Goal: Find specific page/section: Find specific page/section

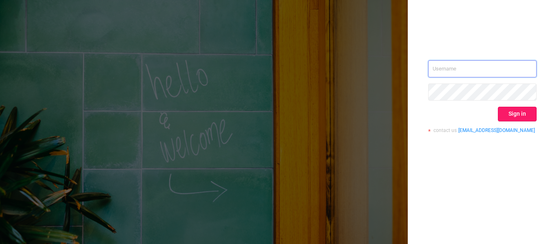
type input "[EMAIL_ADDRESS][DOMAIN_NAME]"
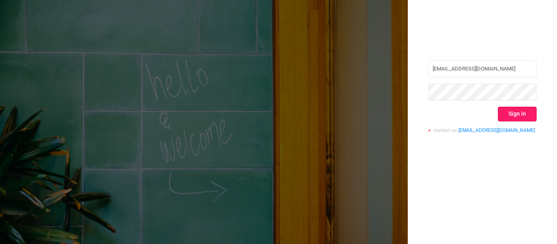
click at [512, 115] on button "Sign in" at bounding box center [517, 114] width 39 height 15
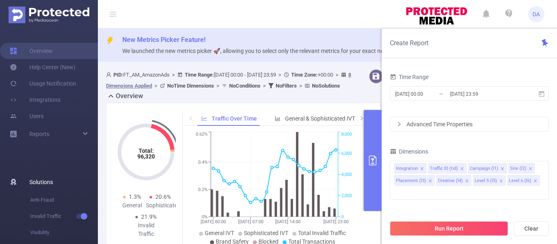
click at [44, 182] on span "Solutions" at bounding box center [41, 182] width 24 height 16
click at [41, 133] on span "Reports" at bounding box center [39, 134] width 20 height 7
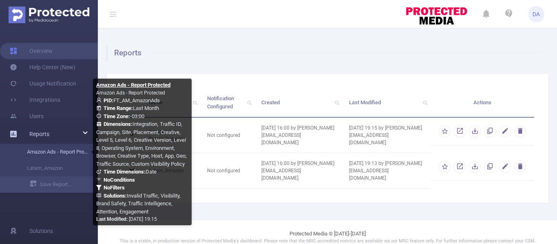
click at [47, 151] on link "Amazon Ads - Report Protected" at bounding box center [52, 152] width 72 height 16
